Goal: Task Accomplishment & Management: Use online tool/utility

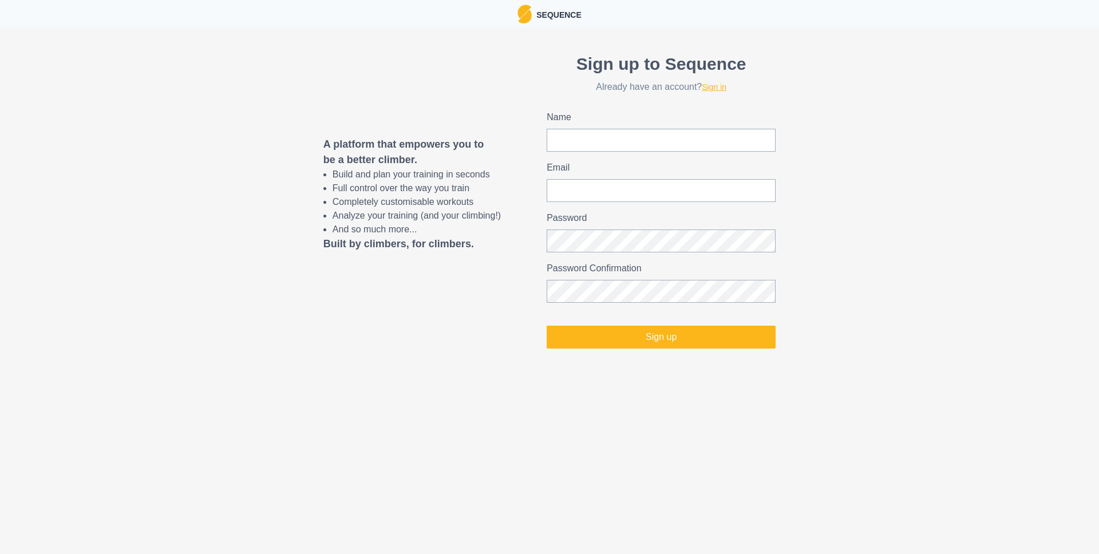
click at [717, 84] on link "Sign in" at bounding box center [714, 86] width 25 height 9
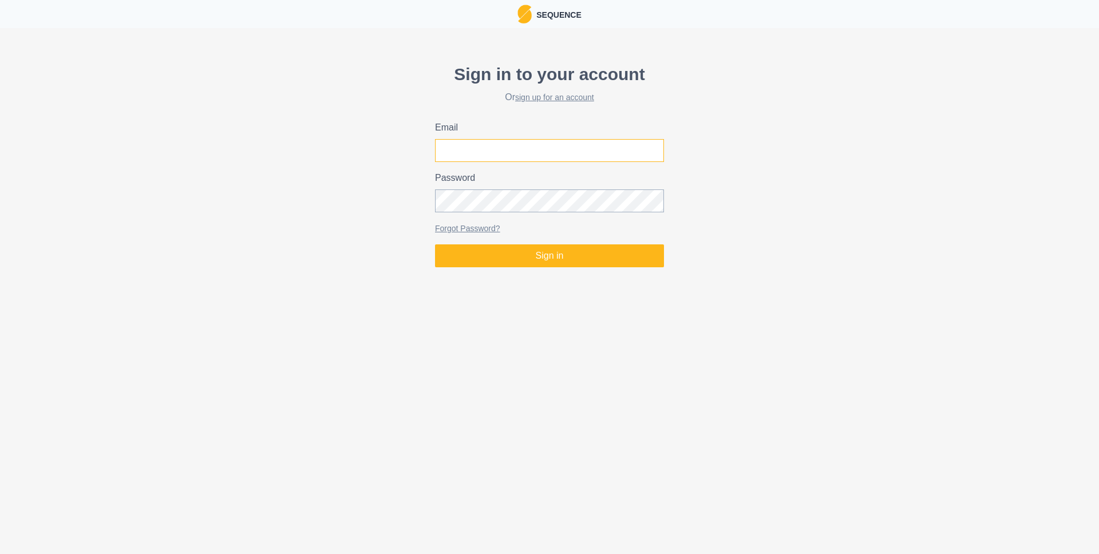
click at [589, 147] on input "Email" at bounding box center [549, 150] width 229 height 23
click at [0, 272] on com-1password-button at bounding box center [0, 272] width 0 height 0
click at [605, 148] on input "Email" at bounding box center [549, 150] width 229 height 23
click at [650, 124] on label "Email" at bounding box center [546, 128] width 222 height 14
click at [650, 139] on input "Email" at bounding box center [549, 150] width 229 height 23
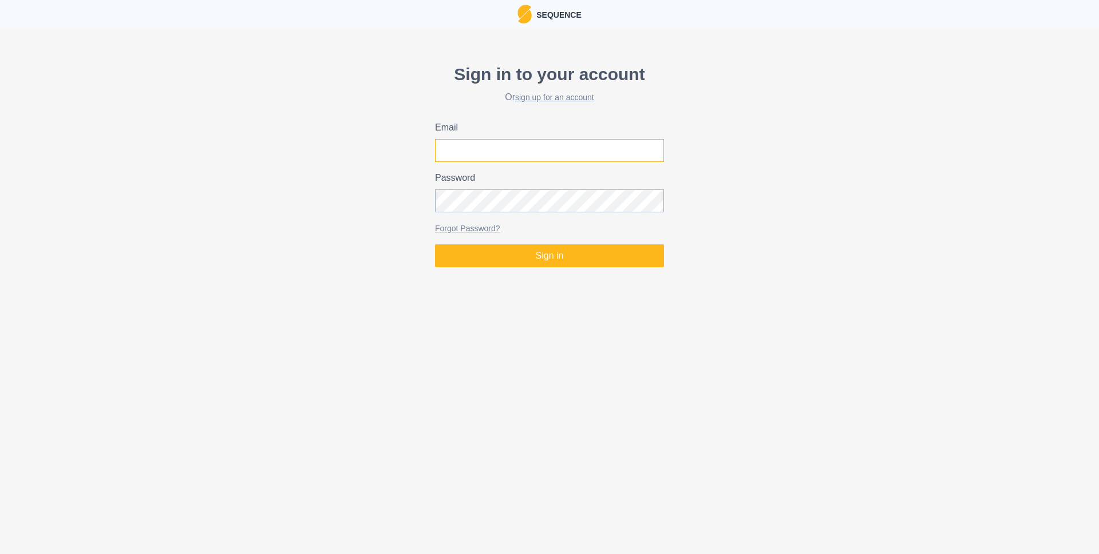
type input "[PERSON_NAME][EMAIL_ADDRESS][DOMAIN_NAME]"
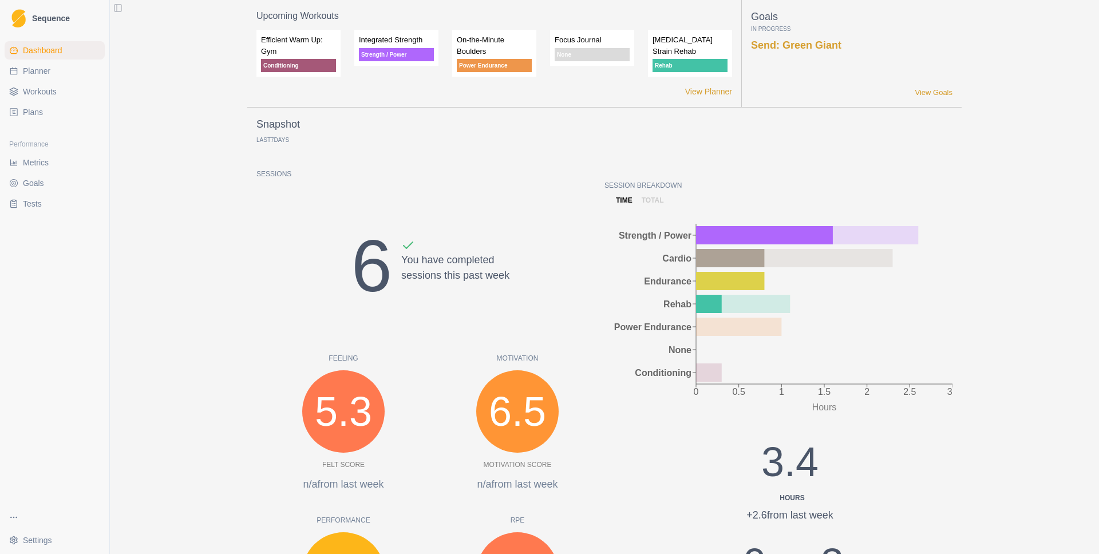
click at [46, 68] on span "Planner" at bounding box center [36, 70] width 27 height 11
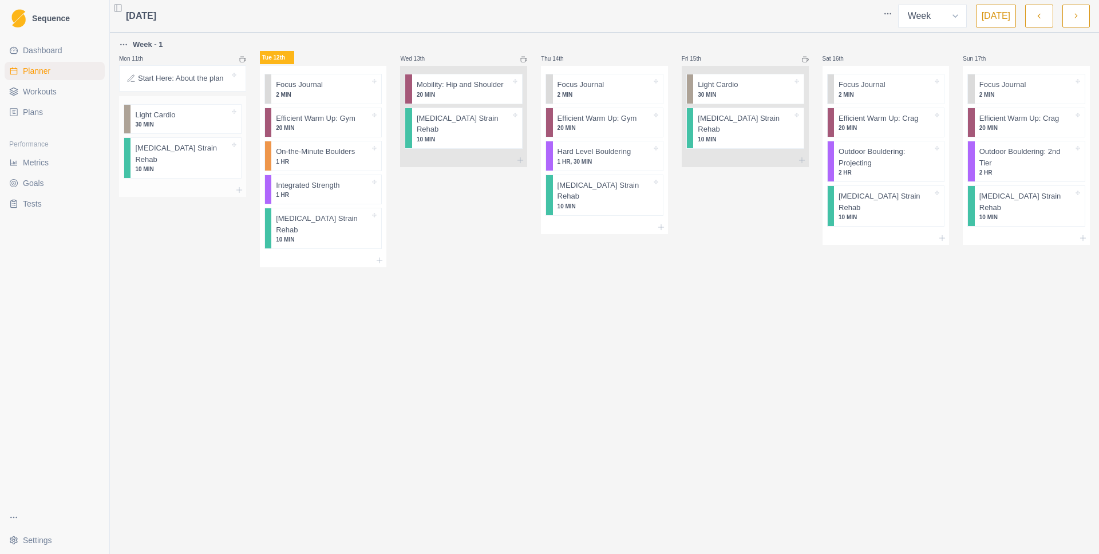
click at [158, 121] on p "30 MIN" at bounding box center [182, 124] width 94 height 9
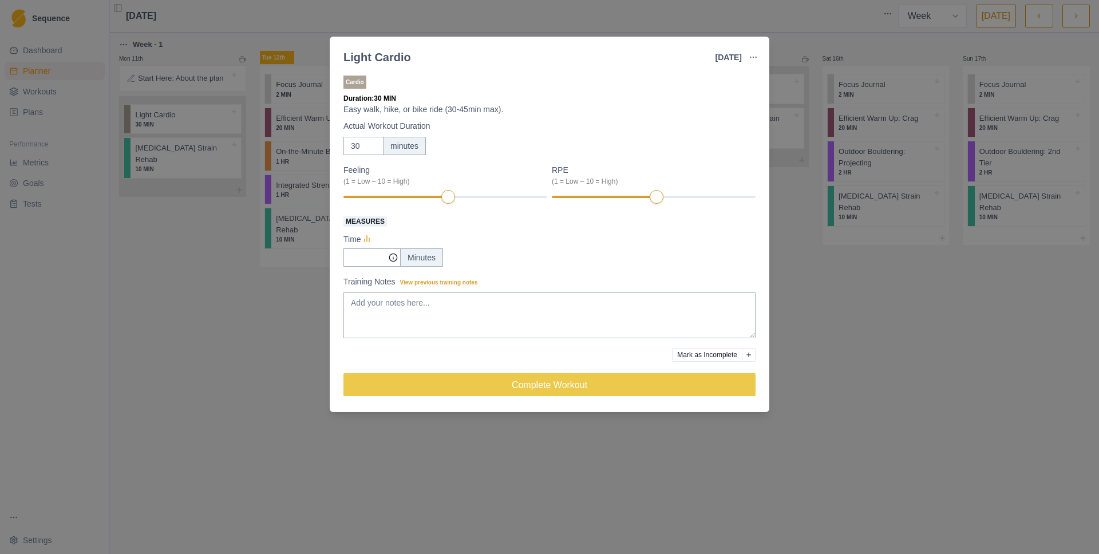
click at [607, 193] on div "RPE (1 = Low – 10 = High)" at bounding box center [654, 184] width 204 height 41
click at [371, 256] on input "Measures" at bounding box center [372, 257] width 57 height 18
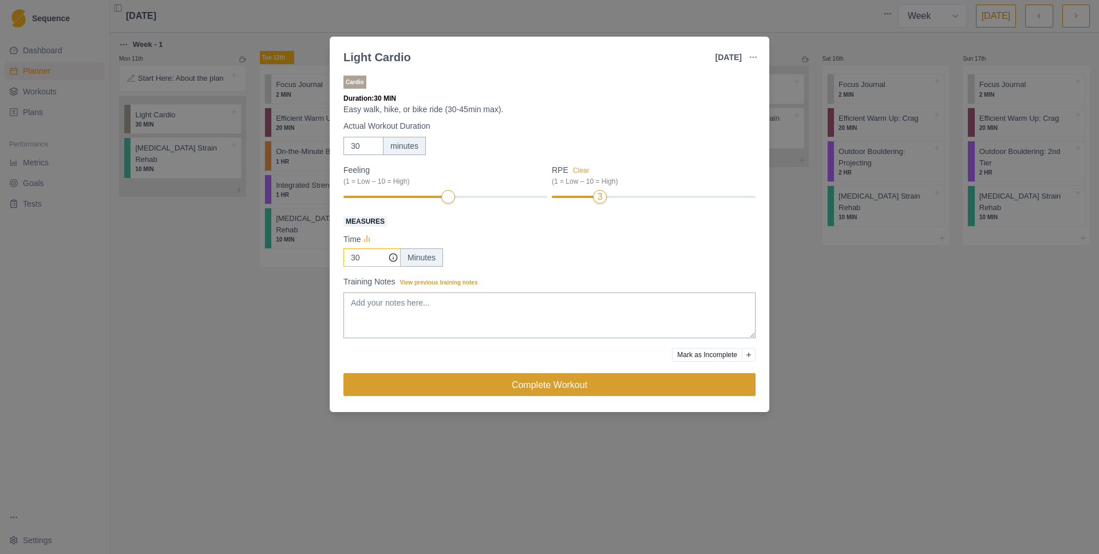
type input "30"
click at [526, 388] on button "Complete Workout" at bounding box center [550, 384] width 412 height 23
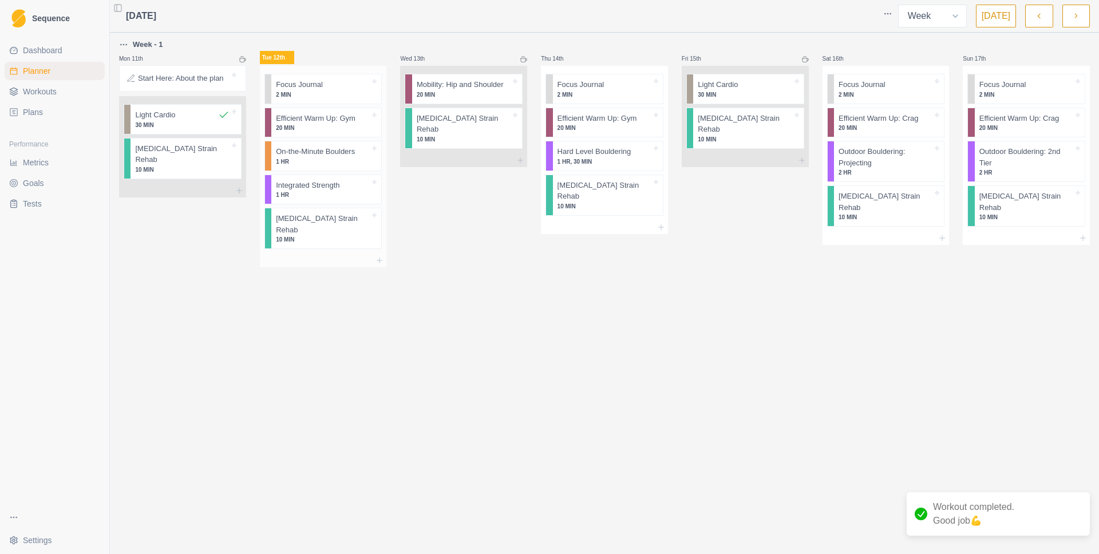
click at [308, 155] on p "On-the-Minute Boulders" at bounding box center [315, 151] width 79 height 11
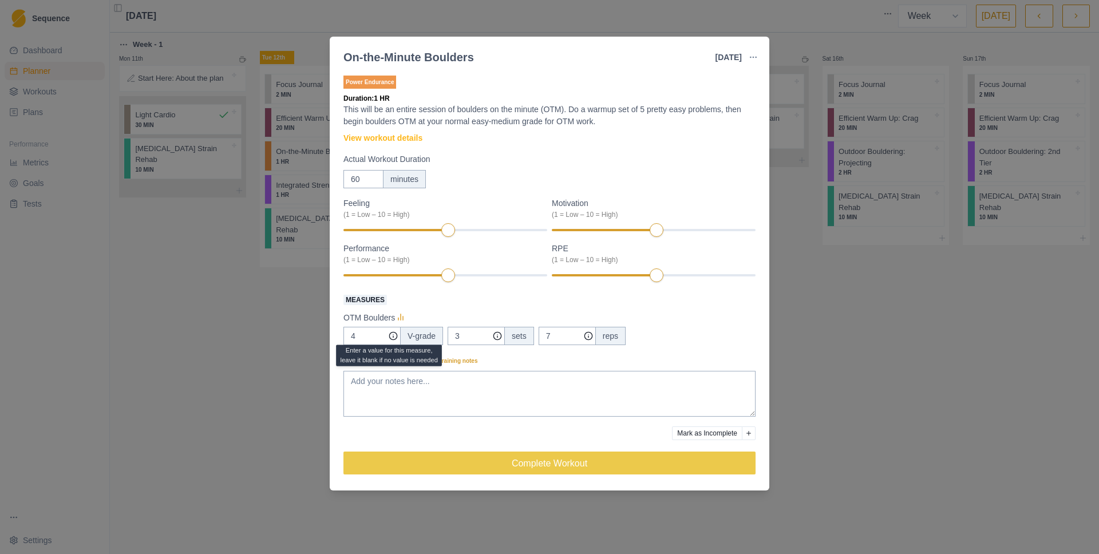
click at [1057, 243] on div "On-the-Minute Boulders [DATE] Link To Goal View Workout Metrics Edit Original W…" at bounding box center [549, 277] width 1099 height 554
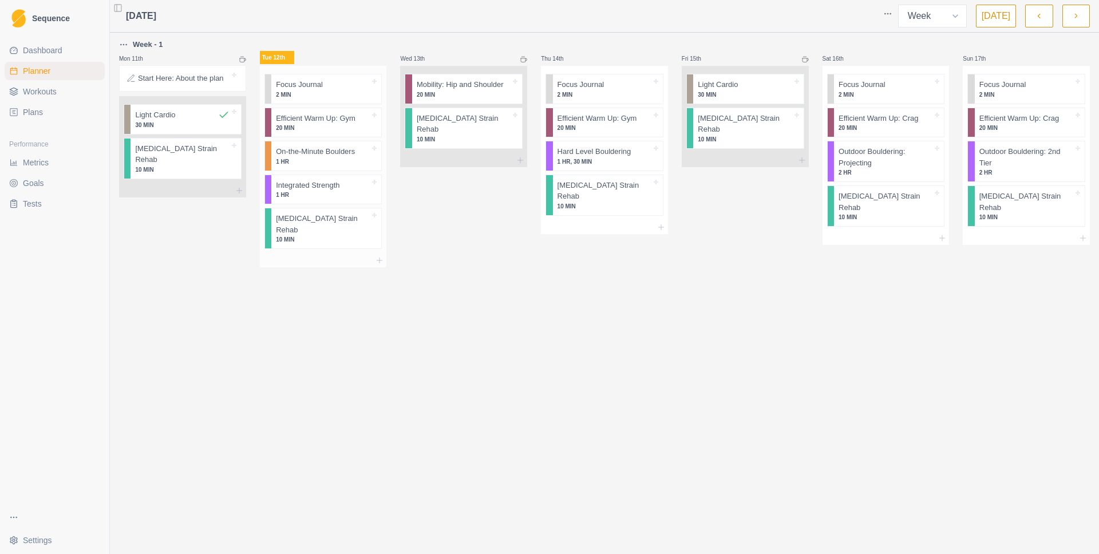
click at [354, 195] on p "1 HR" at bounding box center [323, 195] width 94 height 9
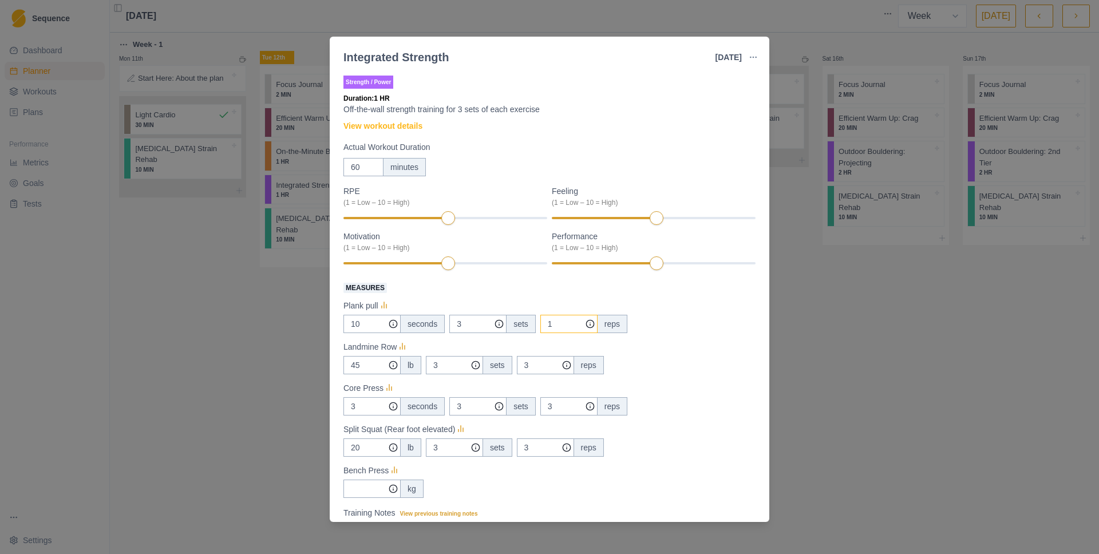
scroll to position [9, 0]
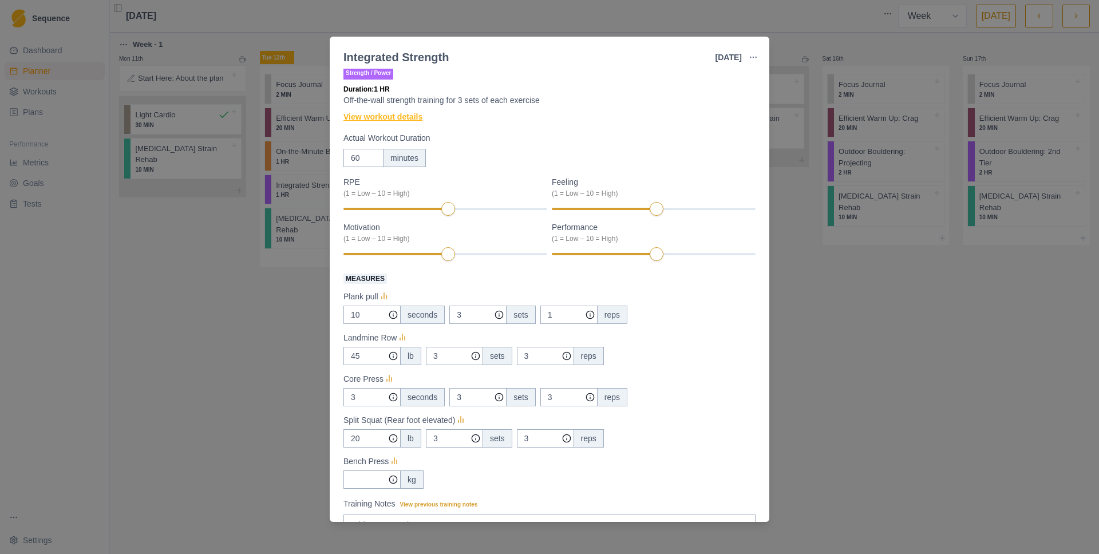
click at [399, 121] on link "View workout details" at bounding box center [383, 117] width 79 height 12
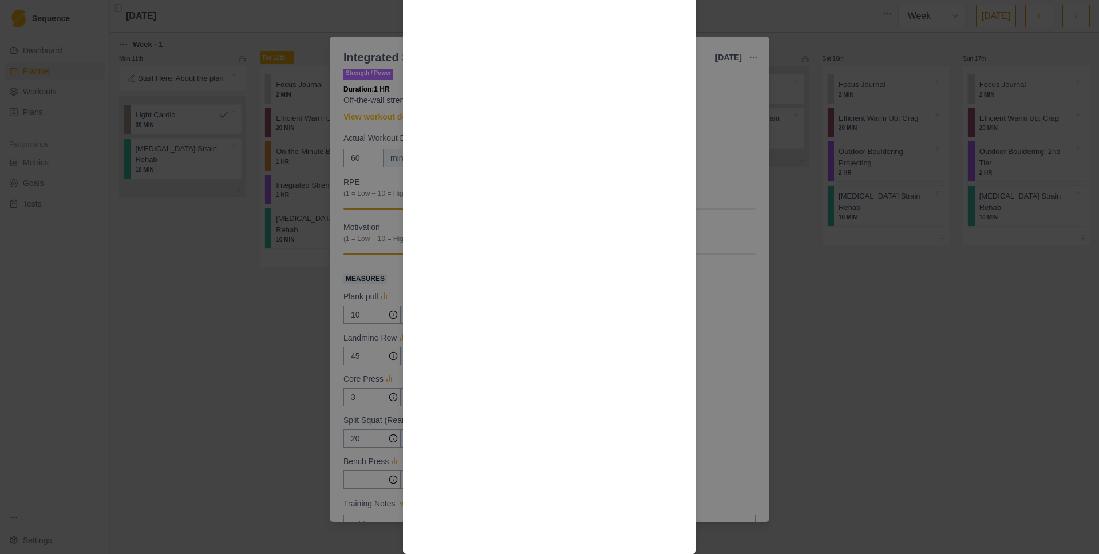
scroll to position [1309, 0]
click at [733, 324] on div "Workout Details General strength training is important, as it allows us to have…" at bounding box center [549, 277] width 1099 height 554
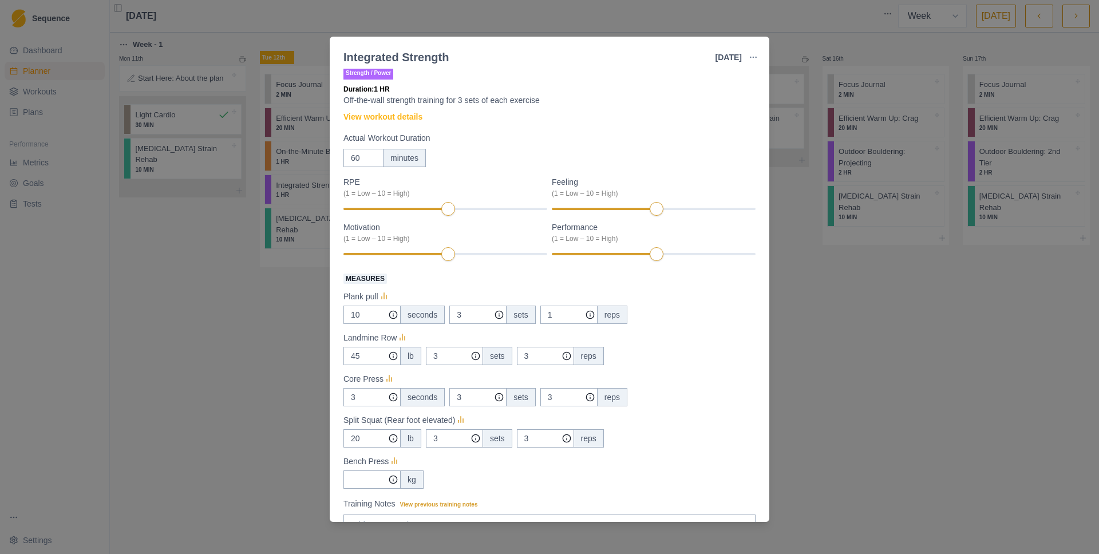
click at [875, 279] on div "Integrated Strength [DATE] Link To Goal View Workout Metrics Edit Original Work…" at bounding box center [549, 277] width 1099 height 554
